Goal: Task Accomplishment & Management: Use online tool/utility

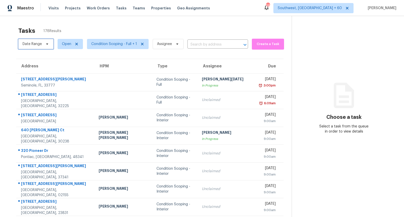
click at [36, 44] on span "Date Range" at bounding box center [32, 43] width 19 height 5
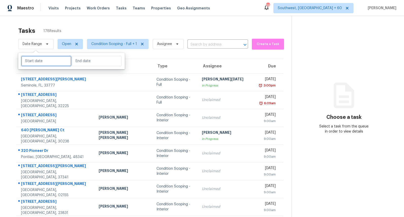
click at [35, 63] on input "text" at bounding box center [46, 61] width 50 height 10
select select "8"
select select "2025"
select select "9"
select select "2025"
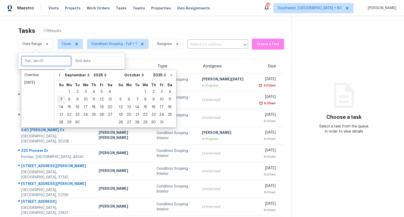
type input "Sun, Sep 07"
click at [68, 107] on div "15" at bounding box center [69, 106] width 8 height 7
type input "Mon, Sep 15"
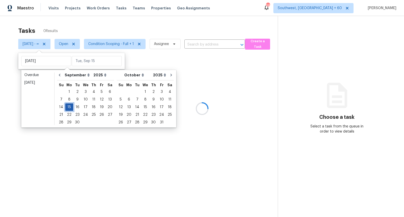
click at [68, 107] on div "15" at bounding box center [69, 106] width 8 height 7
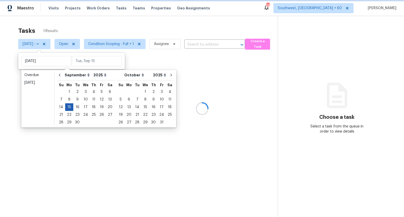
type input "Mon, Sep 15"
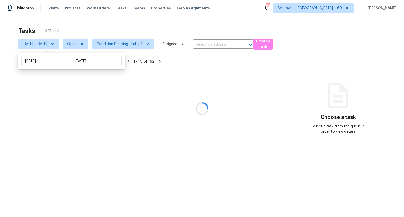
click at [112, 27] on div at bounding box center [202, 108] width 404 height 217
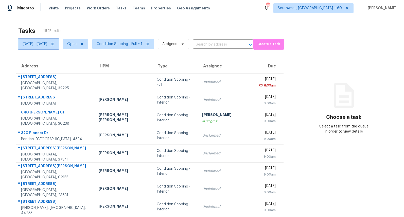
click at [47, 46] on span "Mon, Sep 15 - Mon, Sep 15" at bounding box center [35, 43] width 25 height 5
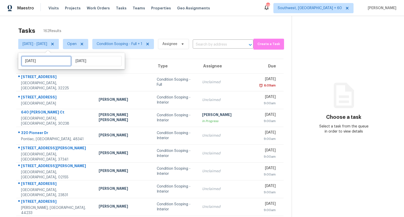
click at [53, 62] on input "[DATE]" at bounding box center [46, 61] width 50 height 10
select select "8"
select select "2025"
select select "9"
select select "2025"
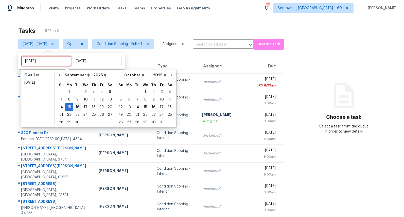
type input "Tue, Sep 16"
click at [78, 108] on div "16" at bounding box center [77, 106] width 8 height 7
type input "Tue, Sep 16"
type input "Mon, Sep 15"
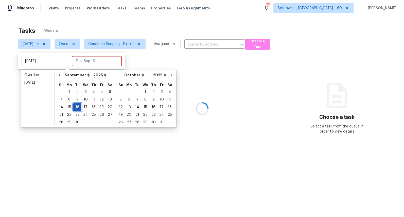
click at [78, 108] on div "16" at bounding box center [77, 106] width 8 height 7
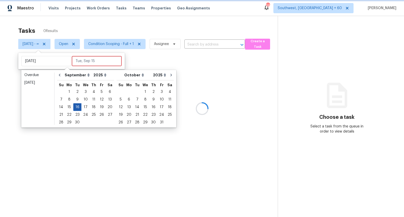
type input "Tue, Sep 16"
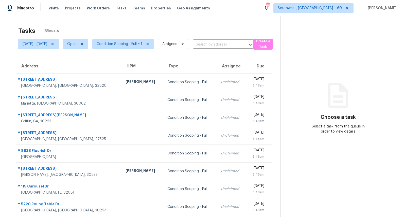
click at [89, 28] on div "Tasks 15 Results" at bounding box center [149, 30] width 262 height 13
click at [142, 45] on span "Condition Scoping - Full + 1" at bounding box center [120, 43] width 46 height 5
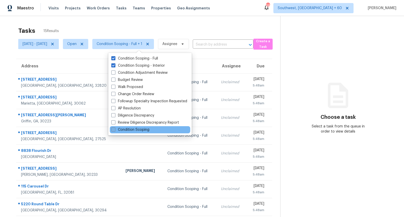
click at [133, 129] on label "Condition Scoping" at bounding box center [130, 129] width 38 height 5
click at [115, 129] on input "Condition Scoping" at bounding box center [112, 128] width 3 height 3
checkbox input "true"
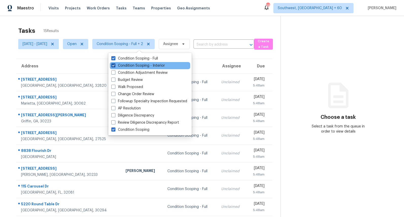
click at [129, 64] on label "Condition Scoping - Interior" at bounding box center [138, 65] width 54 height 5
click at [115, 64] on input "Condition Scoping - Interior" at bounding box center [112, 64] width 3 height 3
checkbox input "false"
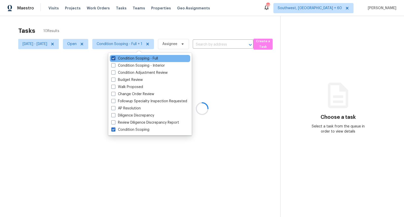
click at [128, 61] on label "Condition Scoping - Full" at bounding box center [134, 58] width 47 height 5
click at [115, 59] on input "Condition Scoping - Full" at bounding box center [112, 57] width 3 height 3
checkbox input "false"
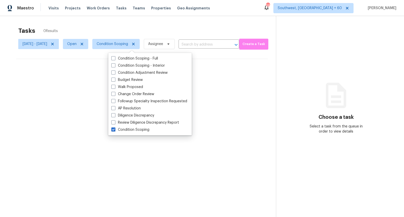
click at [75, 21] on div "Tasks 0 Results Tue, Sep 16 - Tue, Sep 16 Open Condition Scoping Assignee ​ Cre…" at bounding box center [202, 124] width 404 height 217
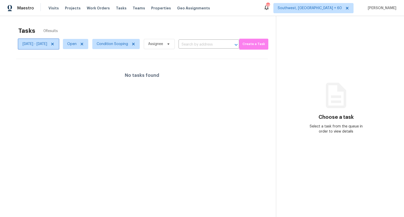
click at [55, 44] on icon at bounding box center [53, 44] width 4 height 4
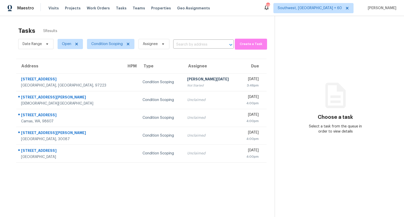
click at [161, 22] on div "Tasks 5 Results Date Range Open Condition Scoping Assignee ​ Create a Task Addr…" at bounding box center [202, 124] width 404 height 217
click at [36, 48] on span "Date Range" at bounding box center [35, 44] width 35 height 10
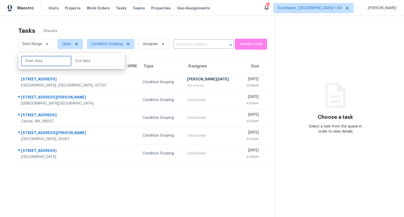
click at [46, 61] on input "text" at bounding box center [46, 61] width 50 height 10
select select "8"
select select "2025"
select select "9"
select select "2025"
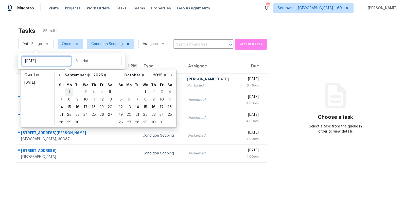
type input "Mon, Sep 01"
click at [68, 88] on div "1" at bounding box center [69, 91] width 8 height 7
type input "Mon, Sep 01"
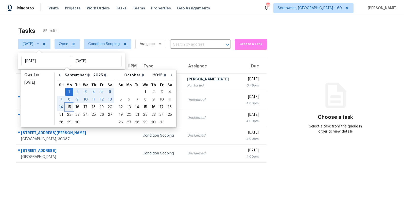
click at [68, 106] on div "15" at bounding box center [69, 106] width 8 height 7
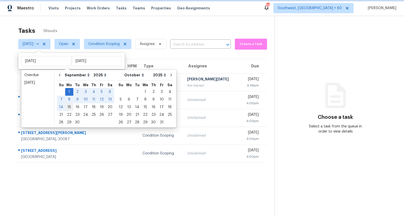
type input "Mon, Sep 15"
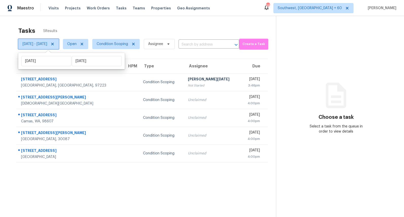
click at [47, 44] on span "Mon, Sep 01 - Mon, Sep 15" at bounding box center [35, 43] width 25 height 5
click at [47, 43] on span "Mon, Sep 01 - Mon, Sep 15" at bounding box center [35, 43] width 25 height 5
click at [94, 62] on input "Mon, Sep 15" at bounding box center [97, 61] width 50 height 10
select select "8"
select select "2025"
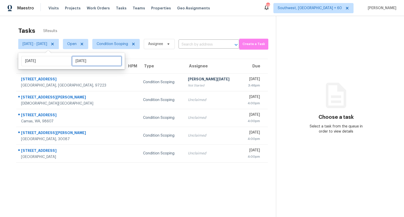
select select "9"
select select "2025"
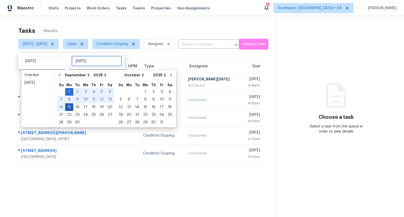
type input "Tue, Sep 16"
click at [62, 106] on div "14" at bounding box center [61, 106] width 8 height 7
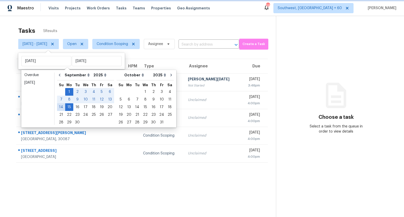
type input "Sun, Sep 14"
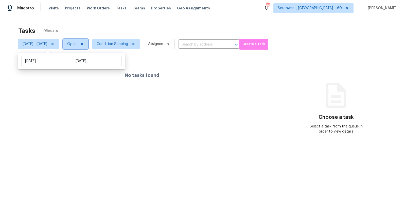
click at [77, 41] on span "Open" at bounding box center [71, 43] width 9 height 5
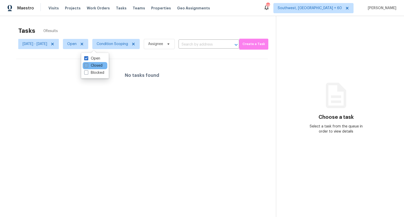
click at [94, 66] on label "Closed" at bounding box center [93, 65] width 18 height 5
click at [88, 66] on input "Closed" at bounding box center [85, 64] width 3 height 3
checkbox input "true"
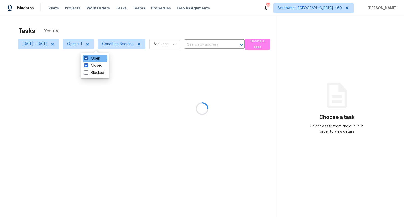
click at [94, 59] on label "Open" at bounding box center [92, 58] width 16 height 5
click at [88, 59] on input "Open" at bounding box center [85, 57] width 3 height 3
checkbox input "false"
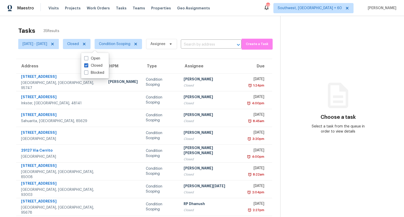
click at [85, 22] on div "Tasks 35 Results Mon, Sep 01 - Sun, Sep 14 Closed Condition Scoping Assignee ​ …" at bounding box center [202, 140] width 404 height 249
click at [79, 44] on span "Closed" at bounding box center [73, 43] width 12 height 5
click at [93, 64] on label "Open" at bounding box center [92, 65] width 16 height 5
click at [88, 64] on input "Open" at bounding box center [85, 64] width 3 height 3
checkbox input "true"
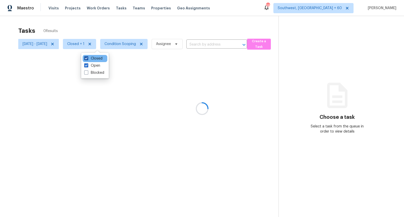
click at [92, 59] on label "Closed" at bounding box center [93, 58] width 18 height 5
click at [88, 59] on input "Closed" at bounding box center [85, 57] width 3 height 3
checkbox input "false"
click at [67, 31] on div at bounding box center [202, 108] width 404 height 217
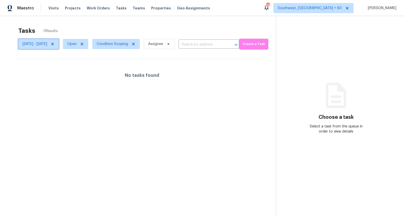
click at [55, 45] on icon at bounding box center [53, 44] width 4 height 4
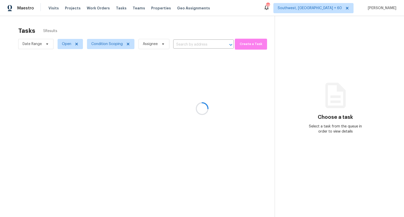
click at [64, 19] on div at bounding box center [202, 108] width 404 height 217
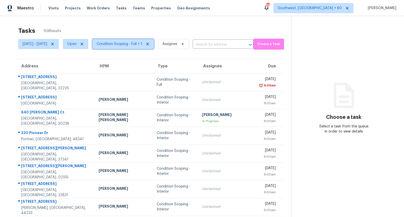
click at [122, 41] on span "Condition Scoping - Full + 1" at bounding box center [120, 43] width 46 height 5
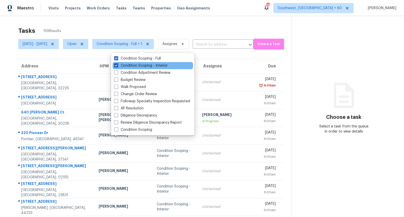
click at [128, 64] on label "Condition Scoping - Interior" at bounding box center [141, 65] width 54 height 5
click at [118, 64] on input "Condition Scoping - Interior" at bounding box center [115, 64] width 3 height 3
checkbox input "false"
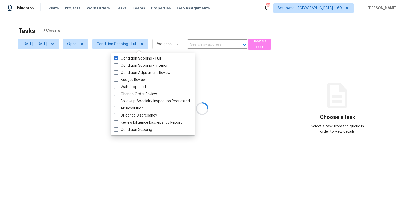
click at [125, 19] on div at bounding box center [202, 108] width 404 height 217
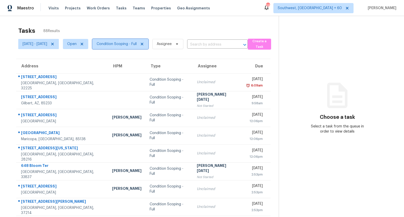
click at [133, 45] on span "Condition Scoping - Full" at bounding box center [117, 43] width 40 height 5
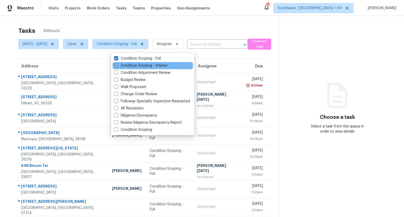
click at [132, 65] on label "Condition Scoping - Interior" at bounding box center [141, 65] width 54 height 5
click at [118, 65] on input "Condition Scoping - Interior" at bounding box center [115, 64] width 3 height 3
checkbox input "true"
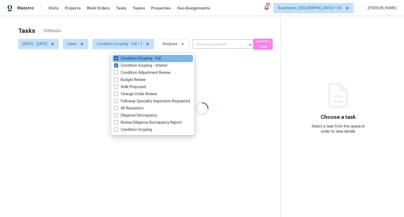
click at [130, 60] on label "Condition Scoping - Full" at bounding box center [137, 58] width 47 height 5
click at [118, 59] on input "Condition Scoping - Full" at bounding box center [115, 57] width 3 height 3
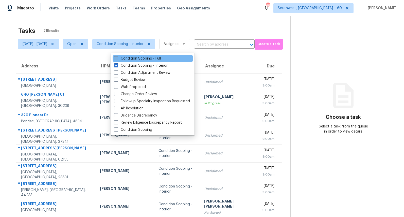
click at [133, 58] on label "Condition Scoping - Full" at bounding box center [137, 58] width 47 height 5
click at [118, 58] on input "Condition Scoping - Full" at bounding box center [115, 57] width 3 height 3
checkbox input "true"
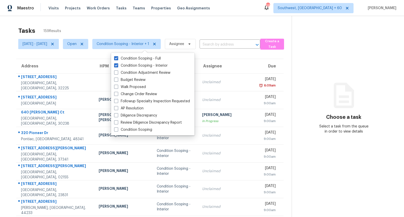
click at [114, 24] on div "Tasks 159 Results [DATE] - [DATE] Open Condition Scoping - Interior + 1 Assigne…" at bounding box center [202, 140] width 404 height 249
